Goal: Transaction & Acquisition: Purchase product/service

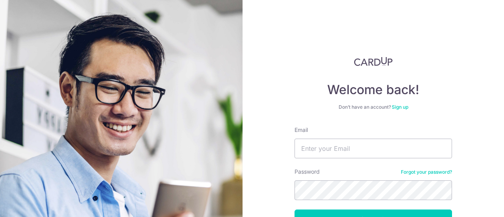
type input "[PERSON_NAME][EMAIL_ADDRESS][DOMAIN_NAME]"
click at [295, 210] on button "Log in" at bounding box center [374, 220] width 158 height 20
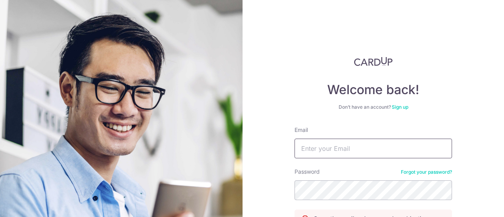
click at [351, 157] on input "Email" at bounding box center [374, 149] width 158 height 20
type input "[PERSON_NAME][EMAIL_ADDRESS][DOMAIN_NAME]"
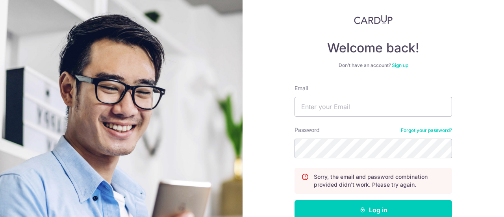
scroll to position [79, 0]
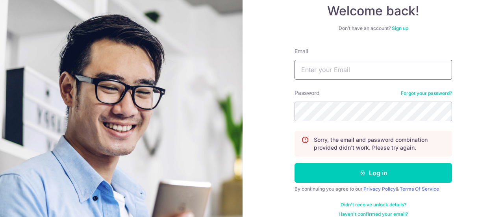
click at [347, 77] on input "Email" at bounding box center [374, 70] width 158 height 20
type input "[PERSON_NAME][EMAIL_ADDRESS][DOMAIN_NAME]"
click at [295, 163] on button "Log in" at bounding box center [374, 173] width 158 height 20
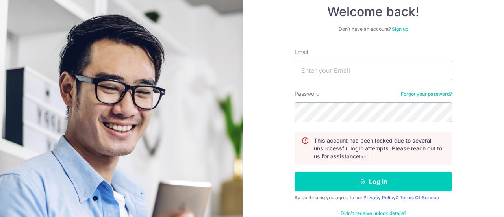
scroll to position [79, 0]
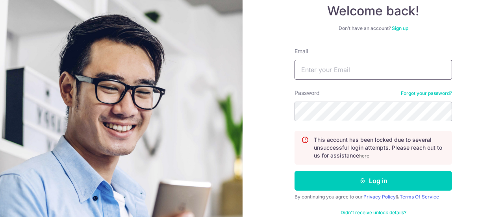
click at [334, 64] on input "Email" at bounding box center [374, 70] width 158 height 20
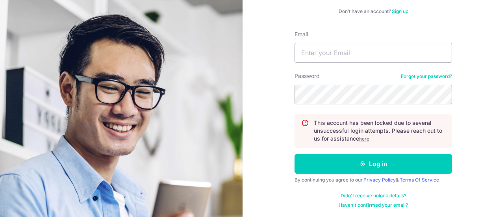
click at [360, 140] on u "here" at bounding box center [364, 139] width 10 height 6
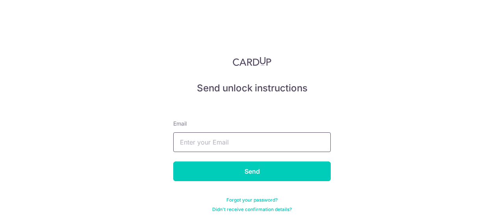
click at [268, 139] on input "text" at bounding box center [252, 142] width 158 height 20
type input "[PERSON_NAME][EMAIL_ADDRESS][DOMAIN_NAME]"
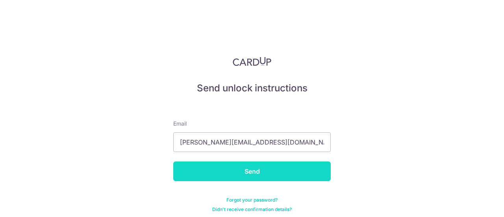
click at [267, 165] on input "Send" at bounding box center [252, 172] width 158 height 20
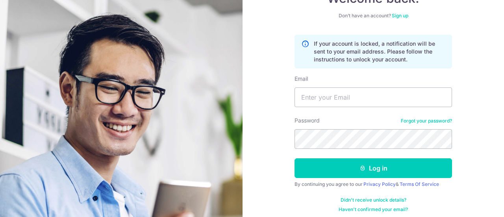
scroll to position [96, 0]
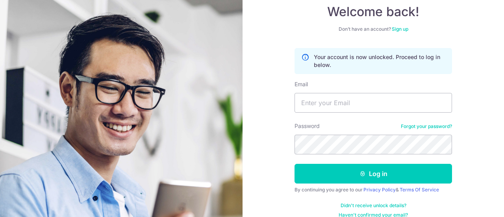
scroll to position [79, 0]
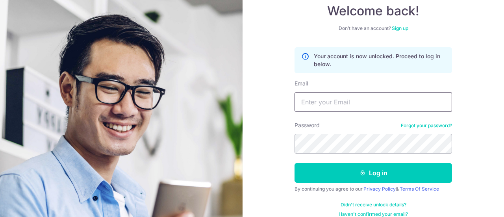
click at [343, 103] on input "Email" at bounding box center [374, 102] width 158 height 20
type input "donovan.chee@gmail.com"
click at [295, 163] on button "Log in" at bounding box center [374, 173] width 158 height 20
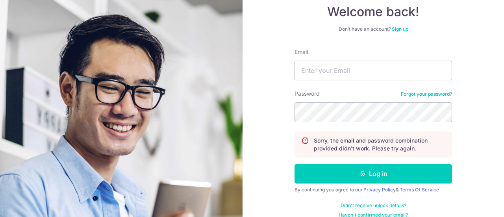
scroll to position [79, 0]
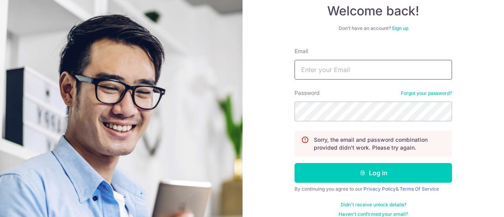
click at [351, 68] on input "Email" at bounding box center [374, 70] width 158 height 20
type input "[PERSON_NAME][EMAIL_ADDRESS][DOMAIN_NAME]"
click at [295, 163] on button "Log in" at bounding box center [374, 173] width 158 height 20
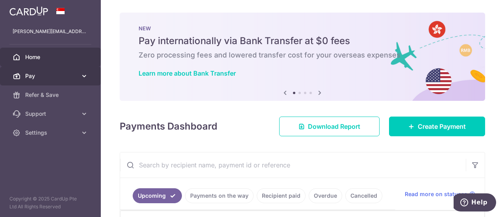
click at [80, 75] on link "Pay" at bounding box center [50, 76] width 101 height 19
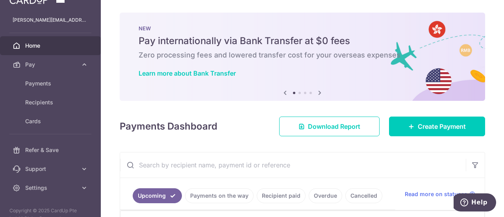
scroll to position [23, 0]
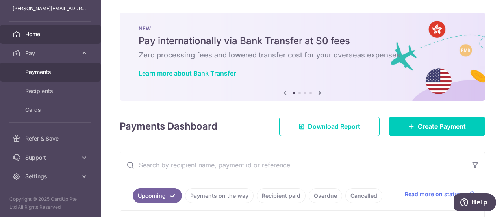
click at [52, 74] on span "Payments" at bounding box center [51, 72] width 52 height 8
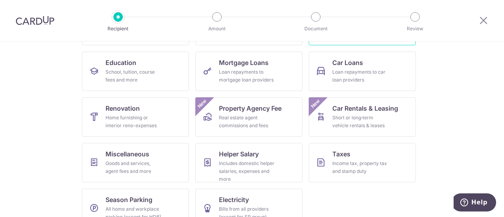
scroll to position [39, 0]
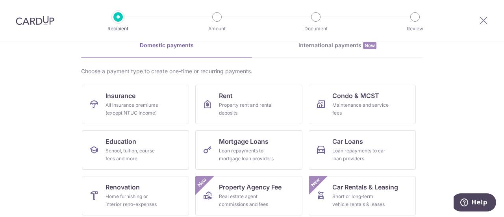
click at [324, 49] on link "International payments New" at bounding box center [337, 49] width 171 height 16
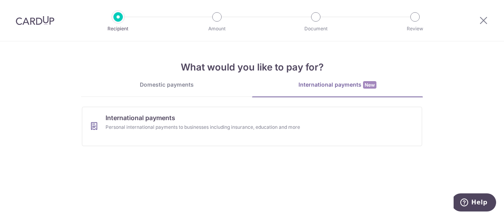
scroll to position [0, 0]
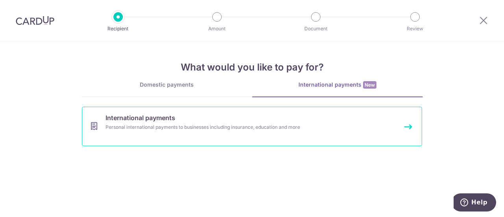
click at [250, 115] on link "International payments Personal international payments to businesses including …" at bounding box center [252, 126] width 340 height 39
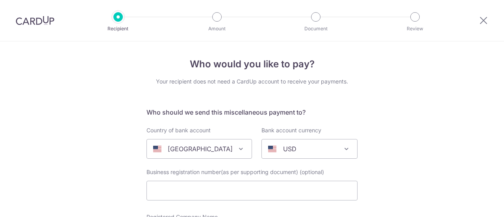
select select
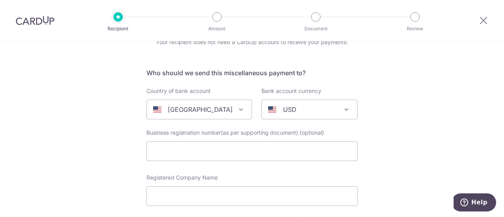
click at [222, 105] on div "[GEOGRAPHIC_DATA]" at bounding box center [193, 109] width 80 height 9
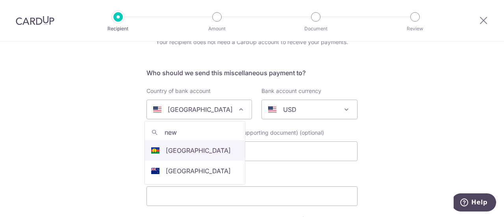
type input "new"
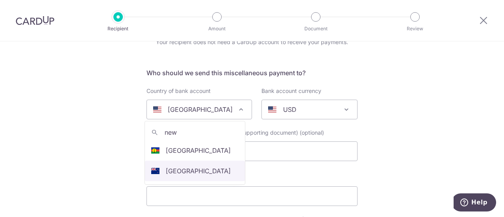
drag, startPoint x: 216, startPoint y: 160, endPoint x: 216, endPoint y: 166, distance: 5.9
select select "172"
select select "[GEOGRAPHIC_DATA]"
select select
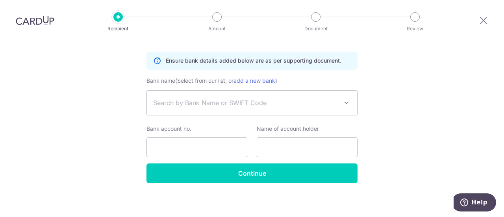
scroll to position [485, 0]
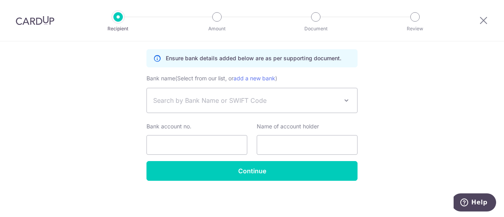
click at [239, 94] on span "Search by Bank Name or SWIFT Code" at bounding box center [252, 100] width 210 height 24
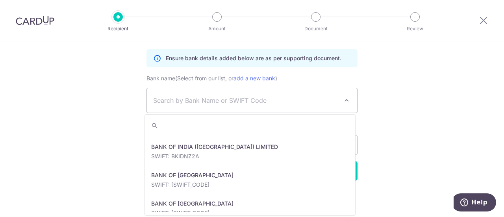
scroll to position [473, 0]
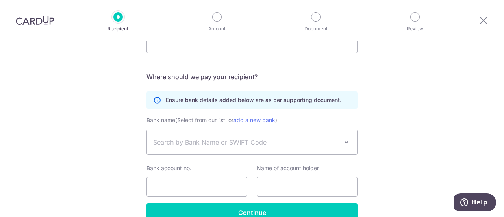
scroll to position [463, 0]
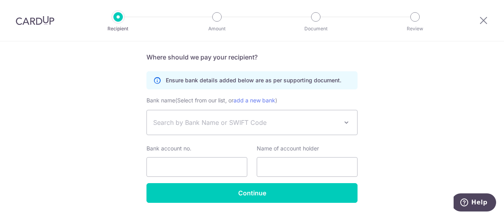
click at [288, 122] on span "Search by Bank Name or SWIFT Code" at bounding box center [245, 122] width 185 height 9
